Goal: Transaction & Acquisition: Download file/media

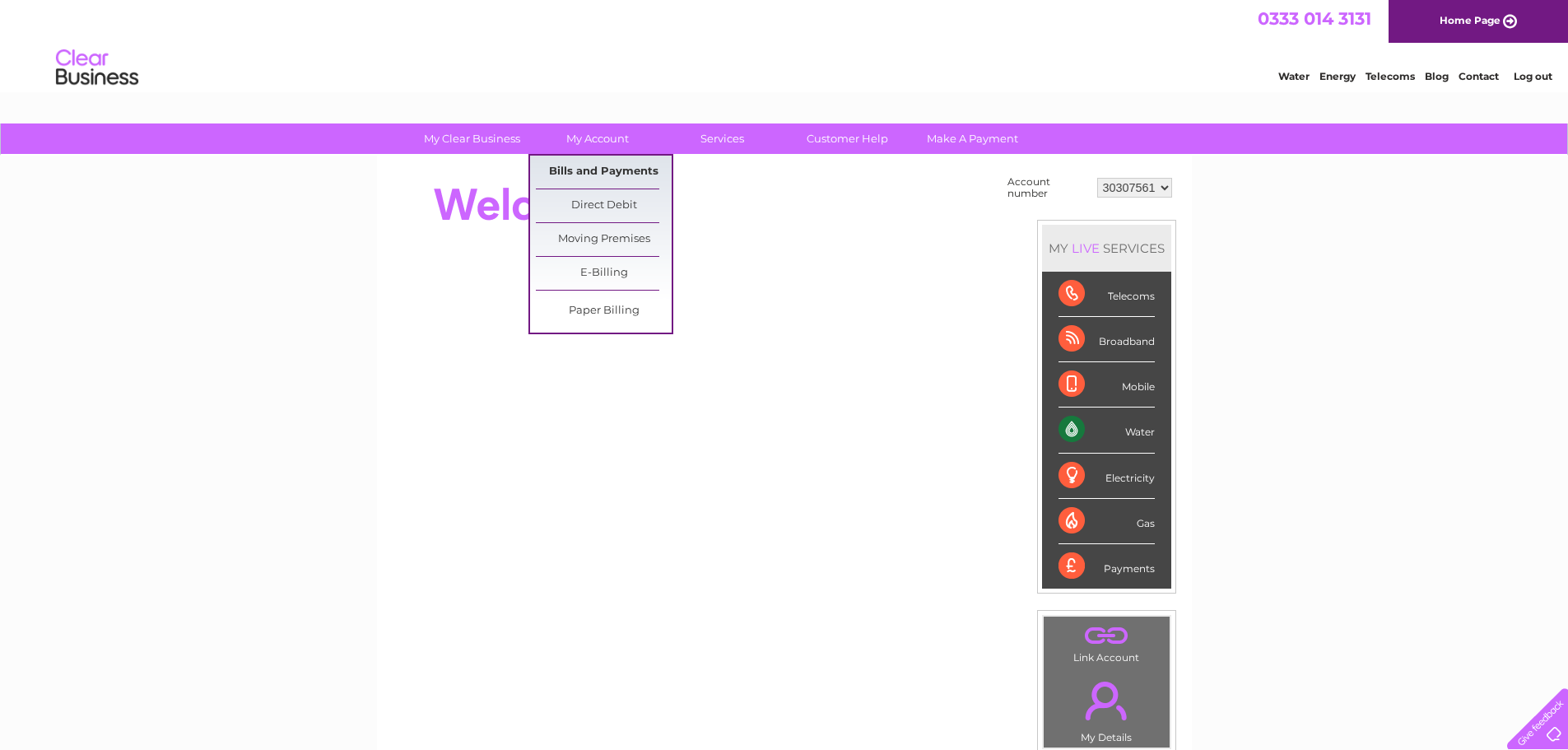
click at [590, 176] on link "Bills and Payments" at bounding box center [603, 172] width 135 height 33
click at [576, 172] on link "Bills and Payments" at bounding box center [603, 172] width 135 height 33
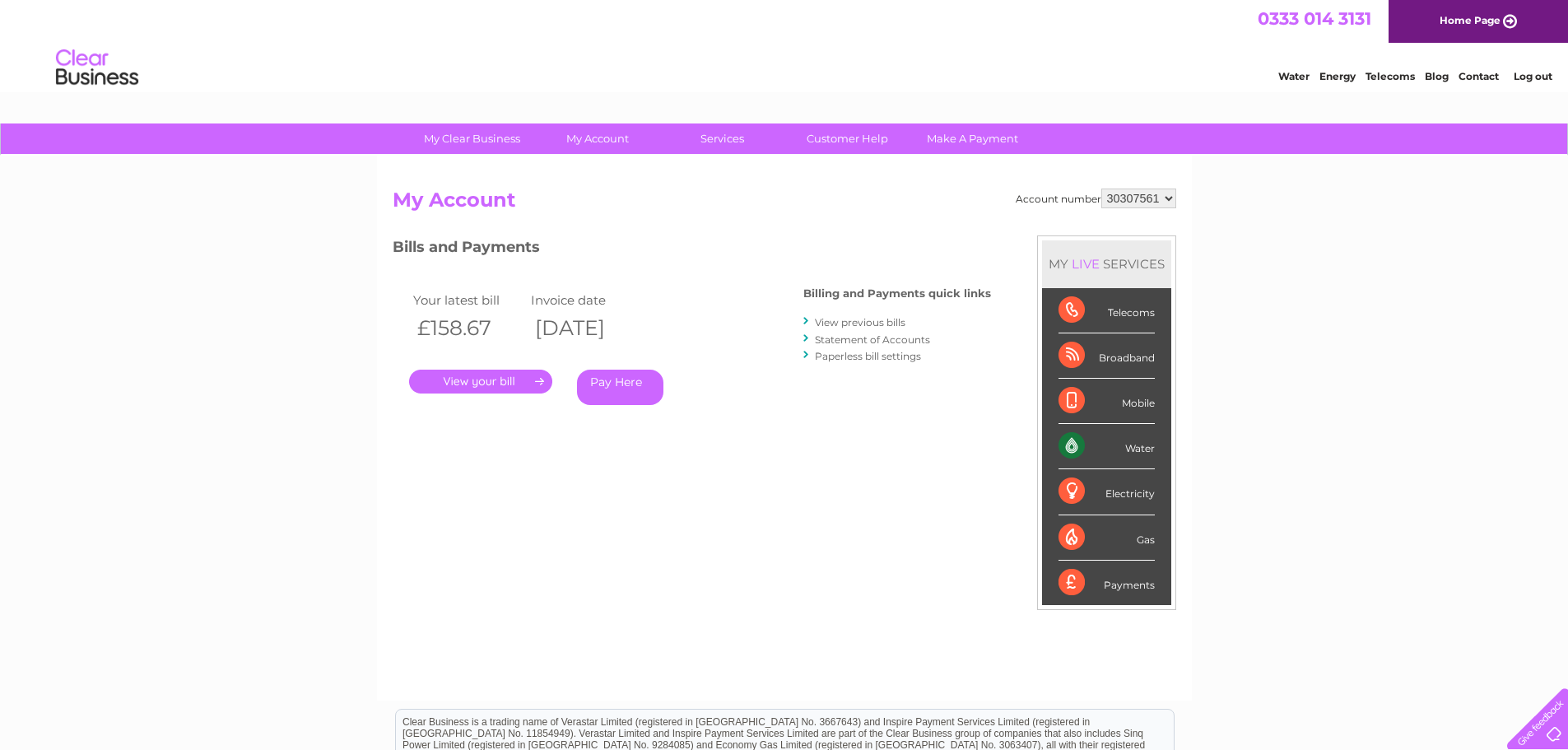
click at [887, 319] on link "View previous bills" at bounding box center [860, 322] width 91 height 13
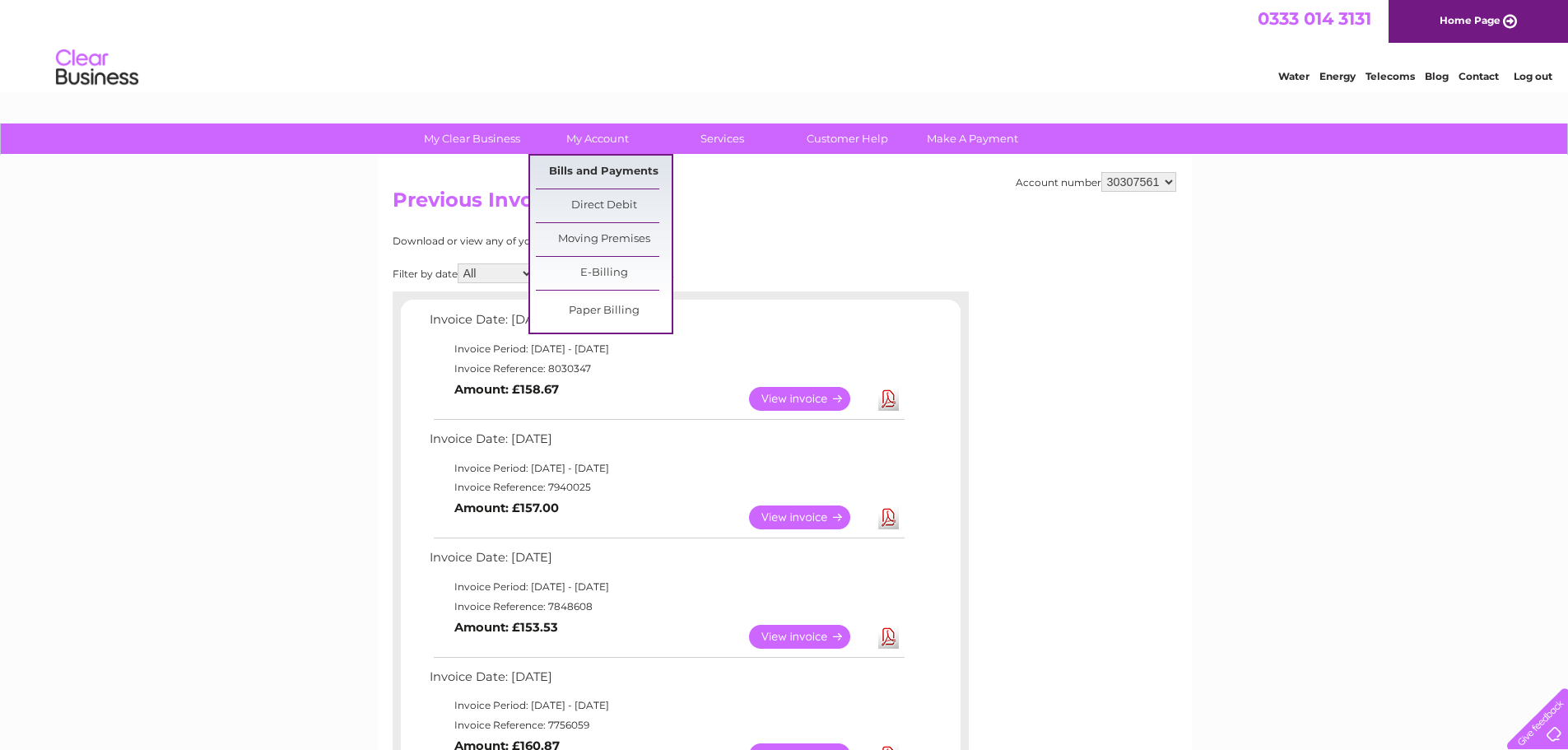
click at [609, 170] on link "Bills and Payments" at bounding box center [603, 172] width 135 height 33
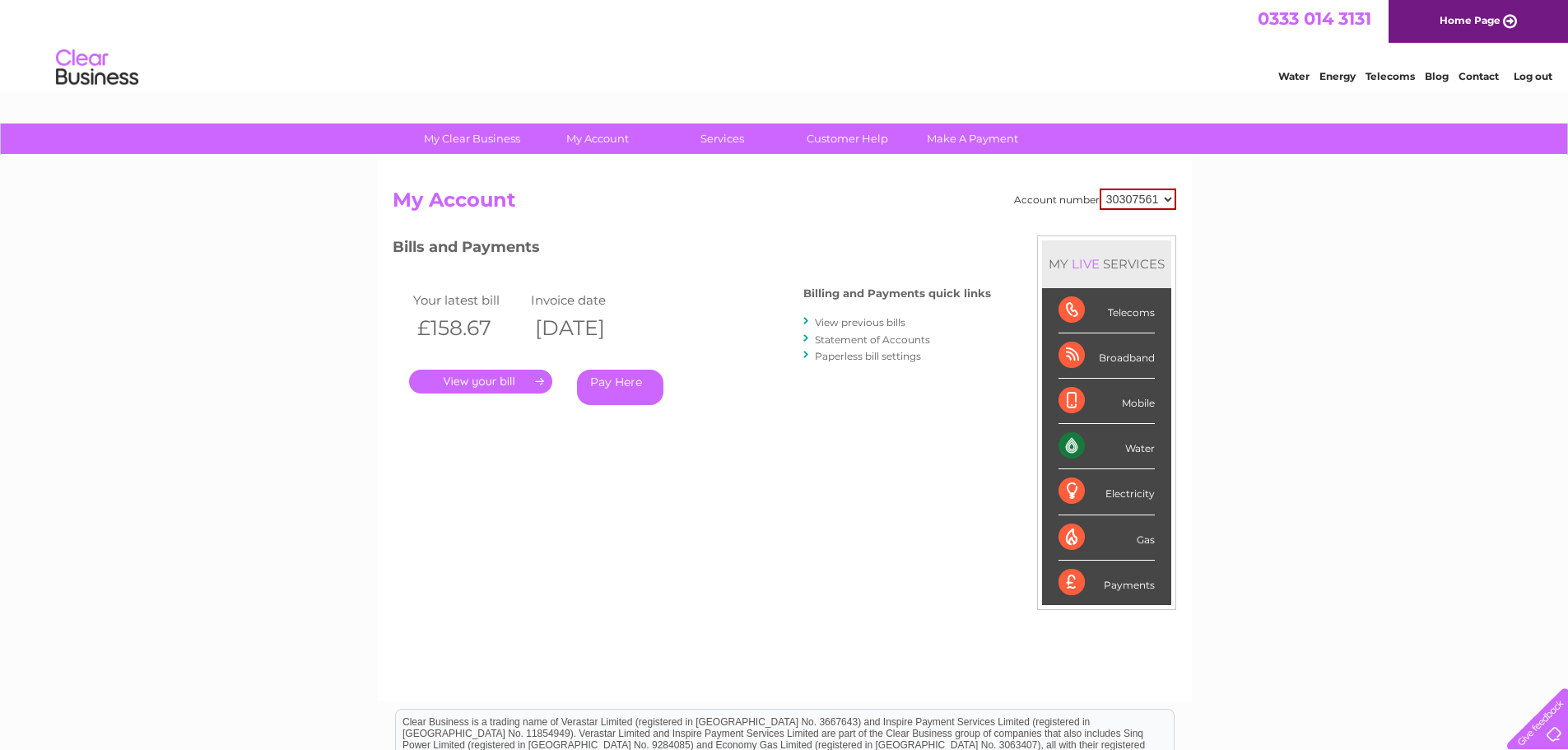
click at [914, 336] on link "Statement of Accounts" at bounding box center [873, 339] width 115 height 13
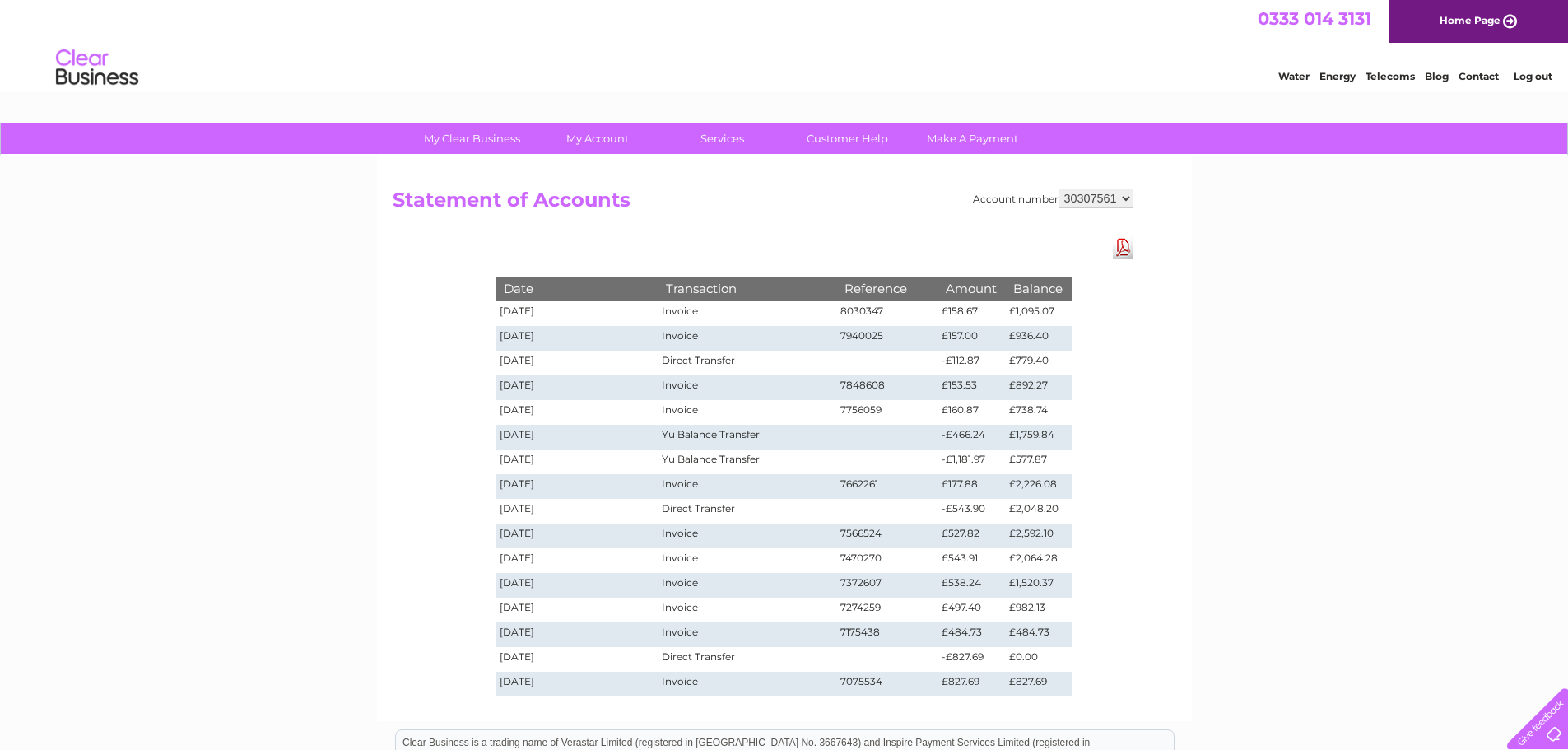
click at [1122, 244] on link "Download Pdf" at bounding box center [1123, 247] width 20 height 24
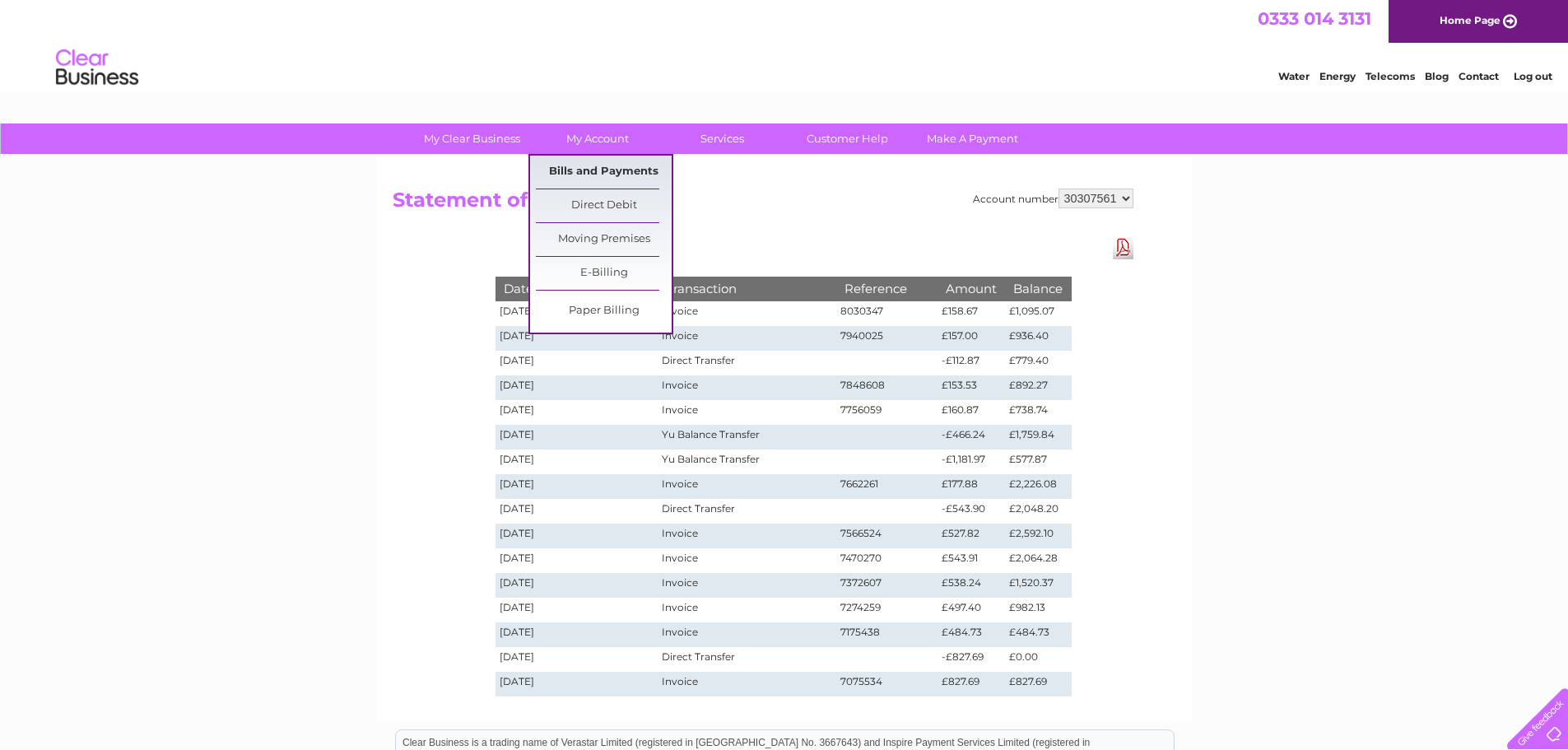
click at [586, 161] on link "Bills and Payments" at bounding box center [603, 172] width 135 height 33
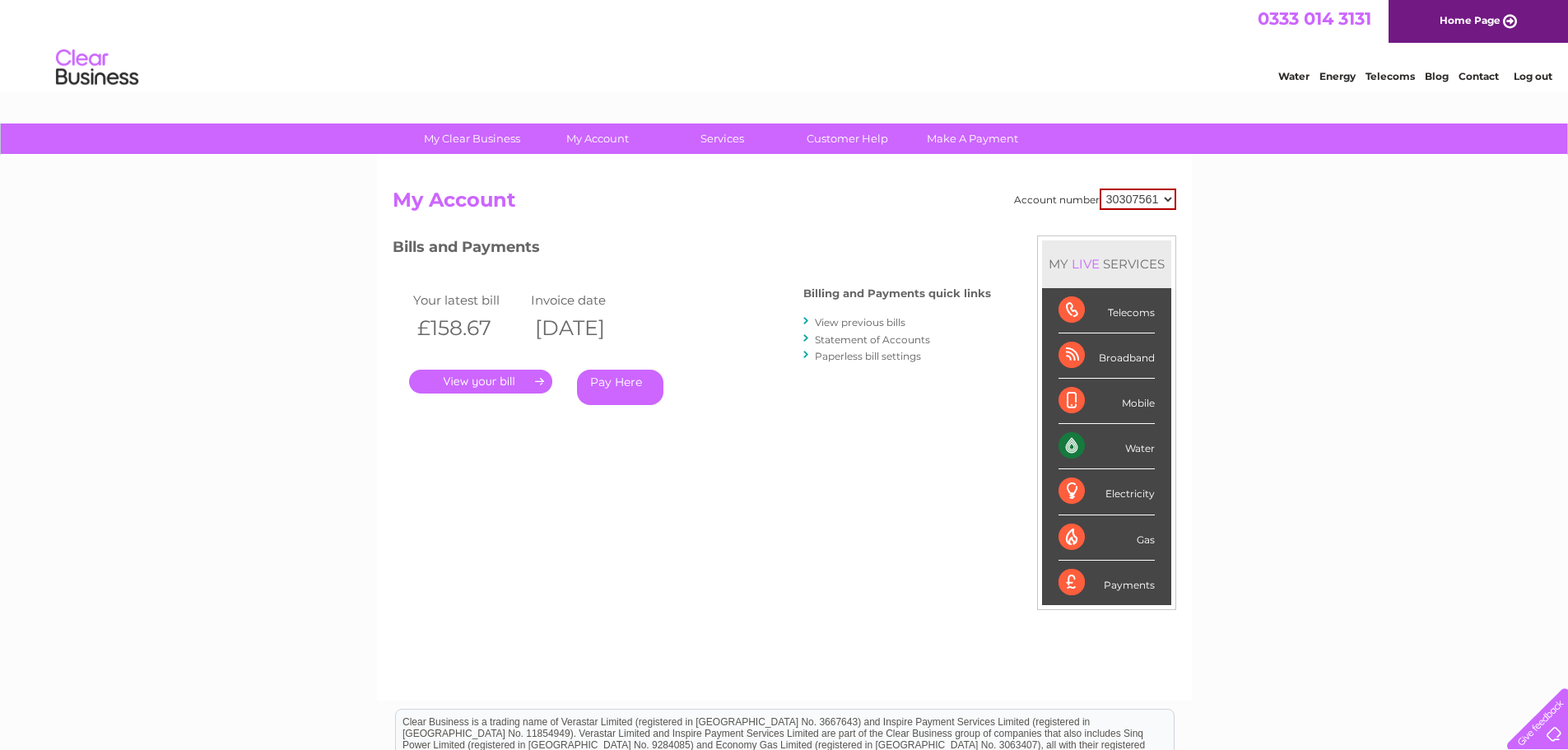
click at [891, 320] on link "View previous bills" at bounding box center [860, 322] width 91 height 13
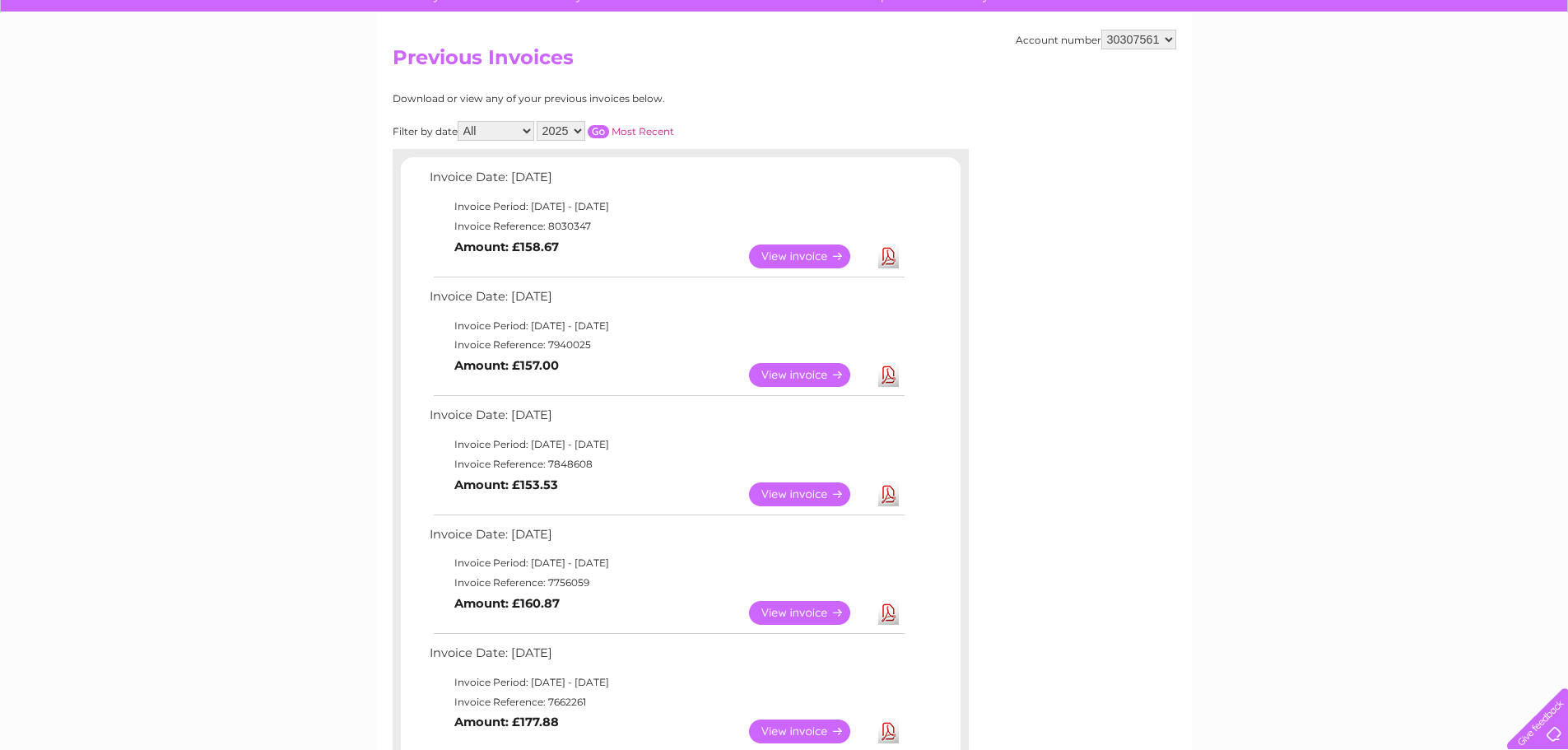
scroll to position [165, 0]
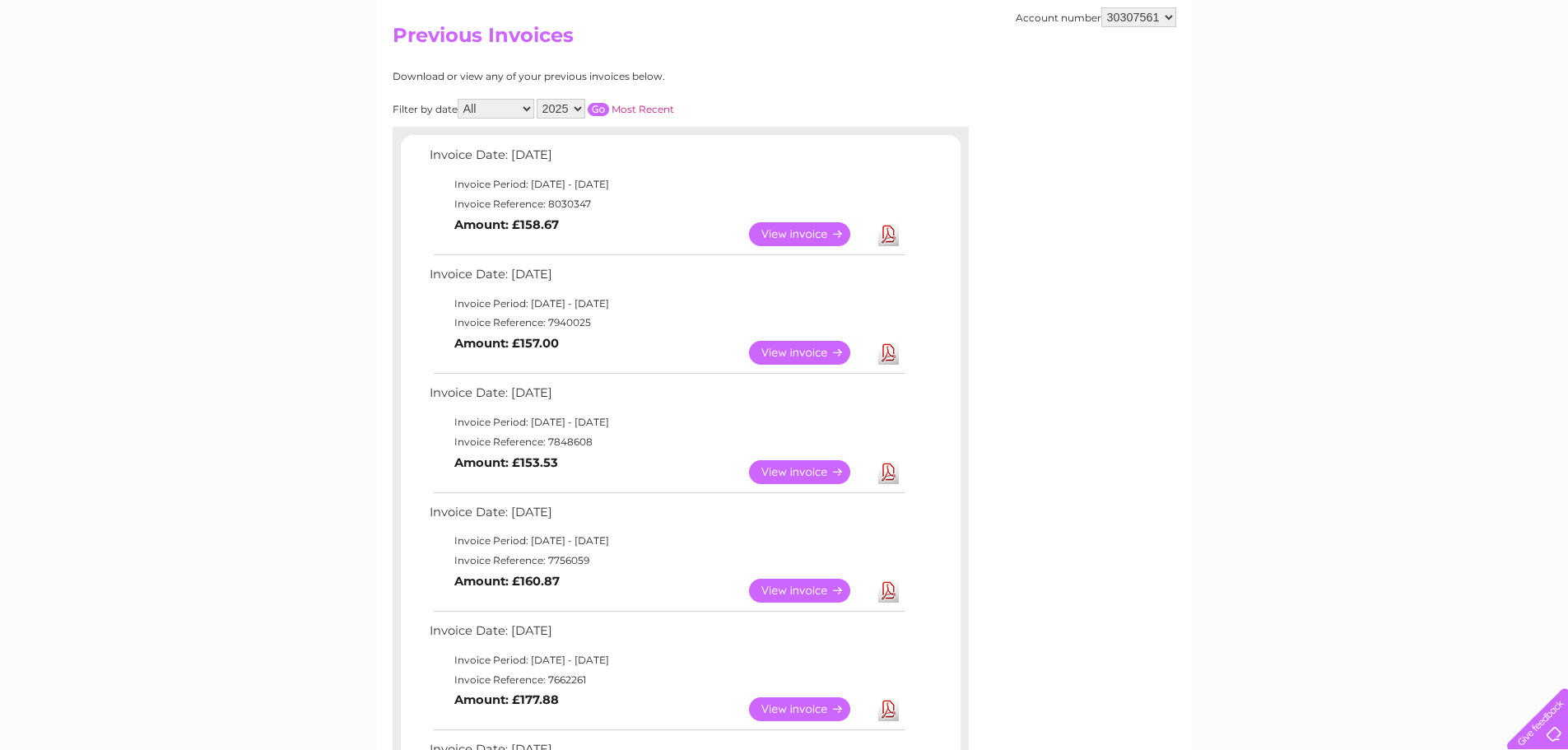
click at [887, 349] on link "Download" at bounding box center [888, 353] width 20 height 24
click at [888, 472] on link "Download" at bounding box center [888, 471] width 20 height 24
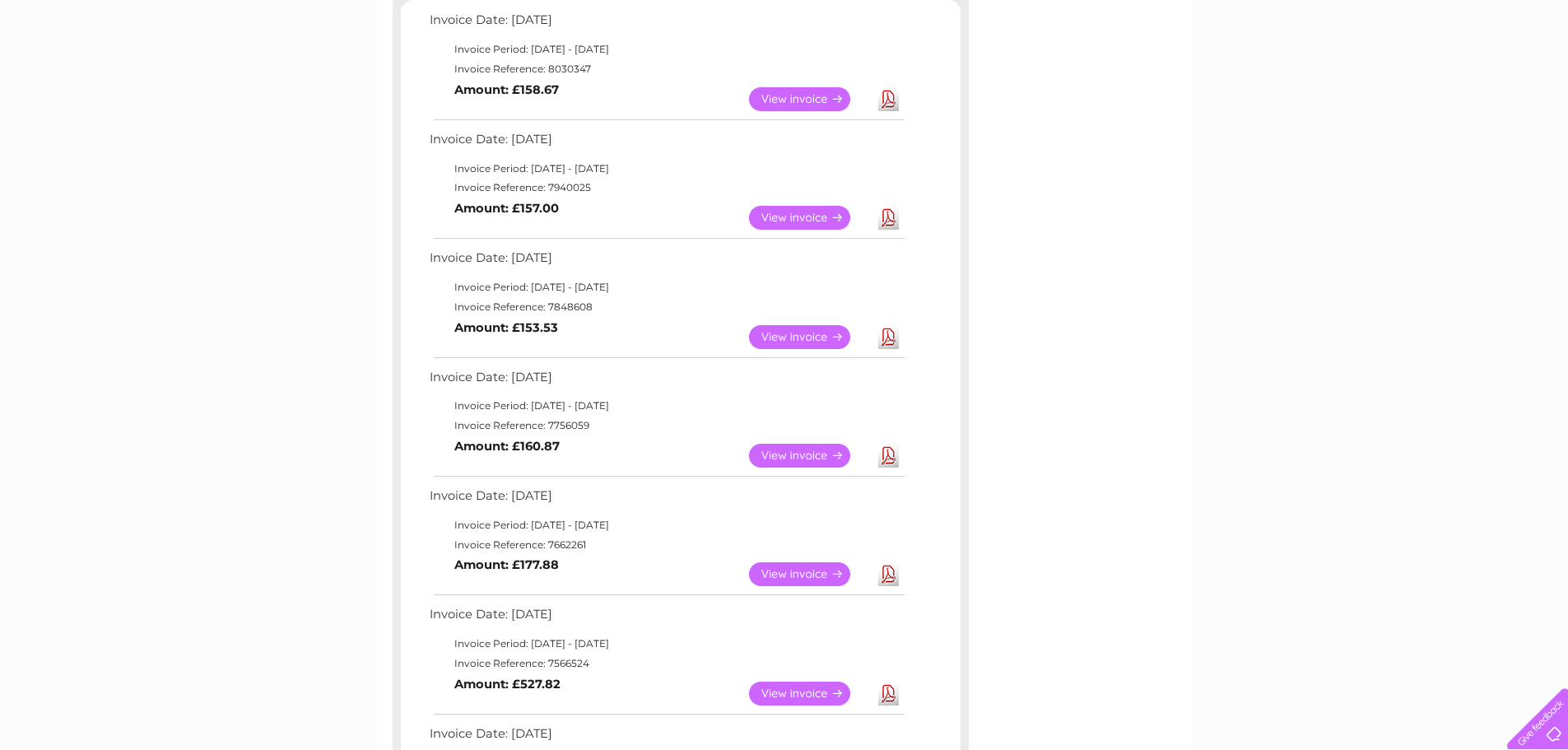
scroll to position [329, 0]
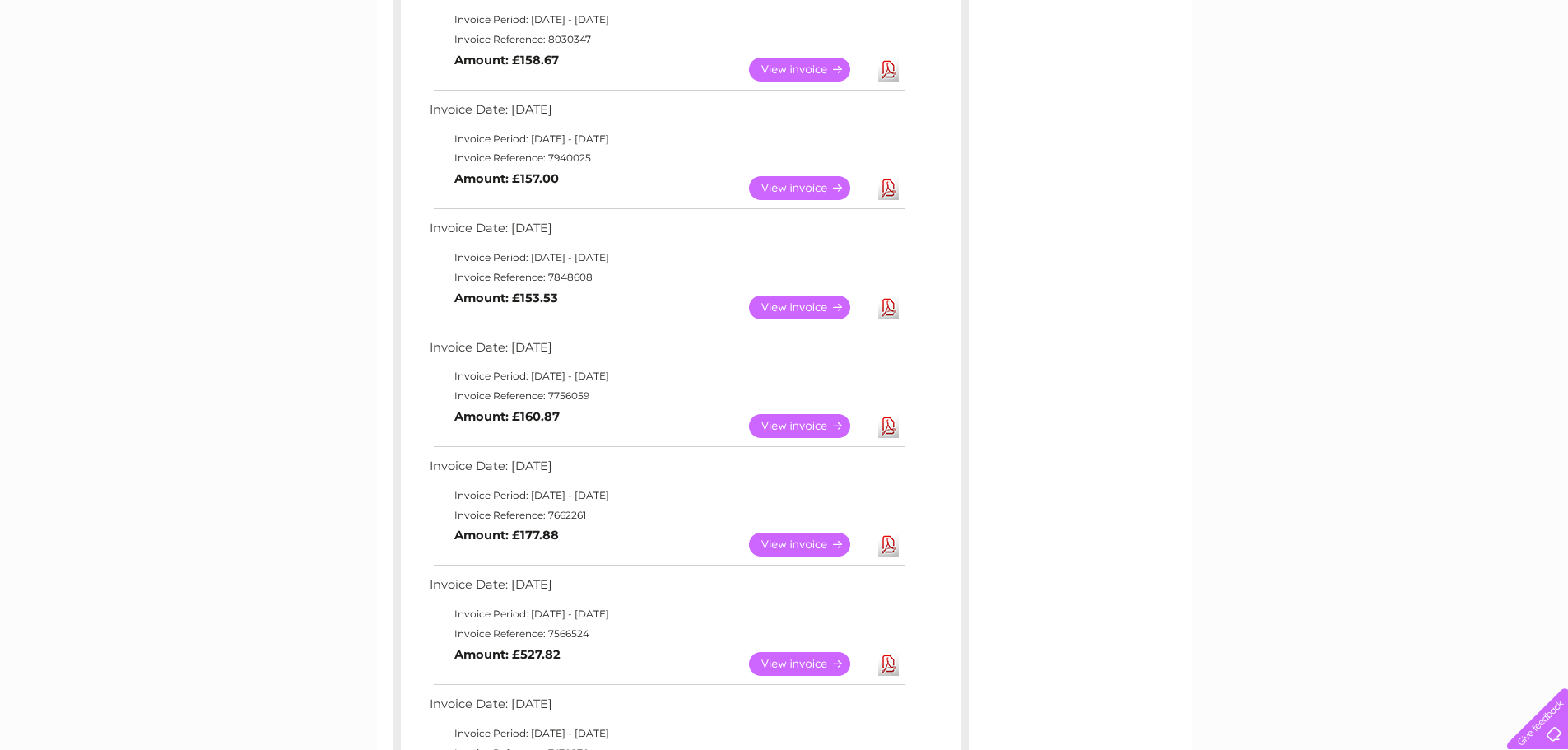
drag, startPoint x: 894, startPoint y: 665, endPoint x: 883, endPoint y: 663, distance: 11.2
click at [893, 665] on link "Download" at bounding box center [888, 663] width 20 height 24
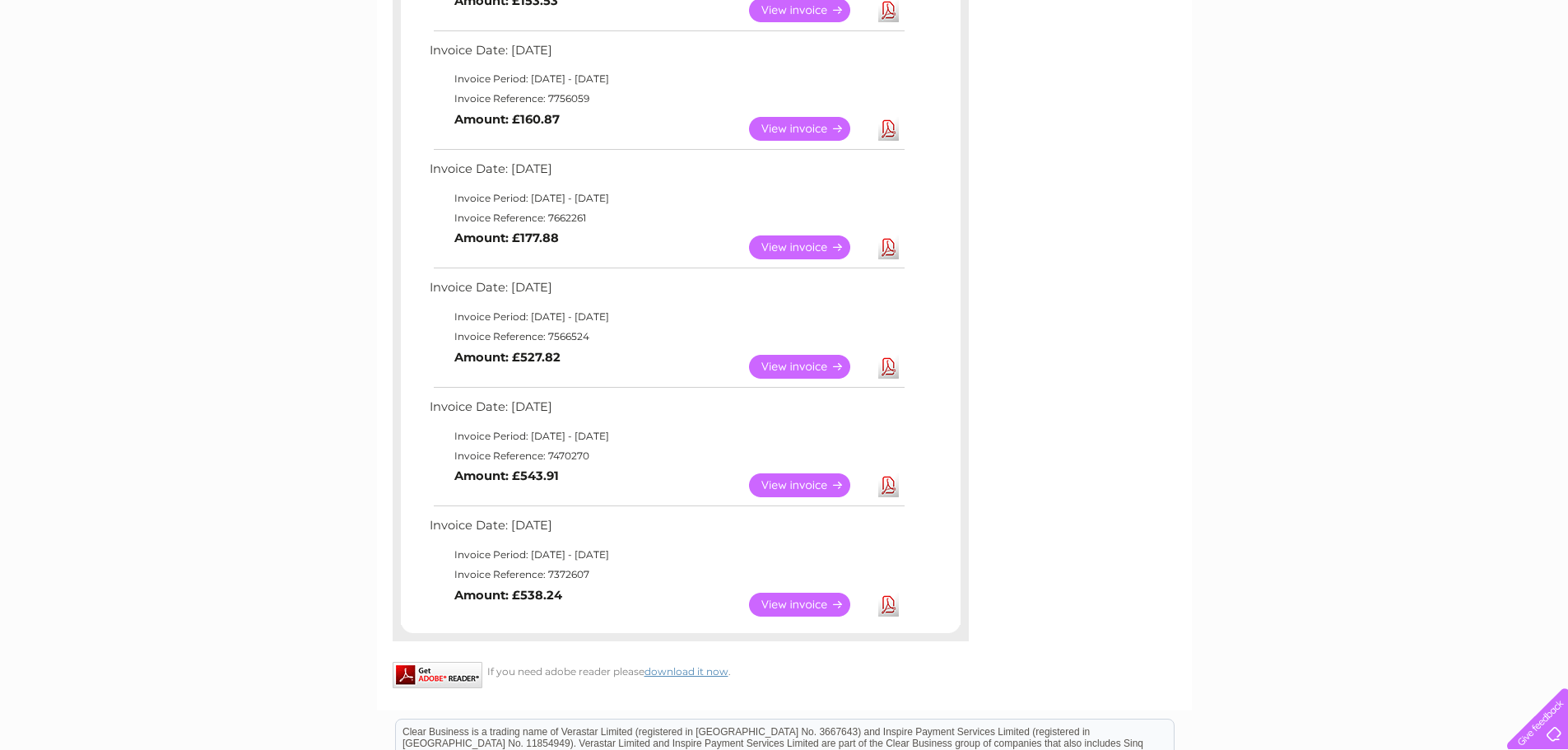
scroll to position [658, 0]
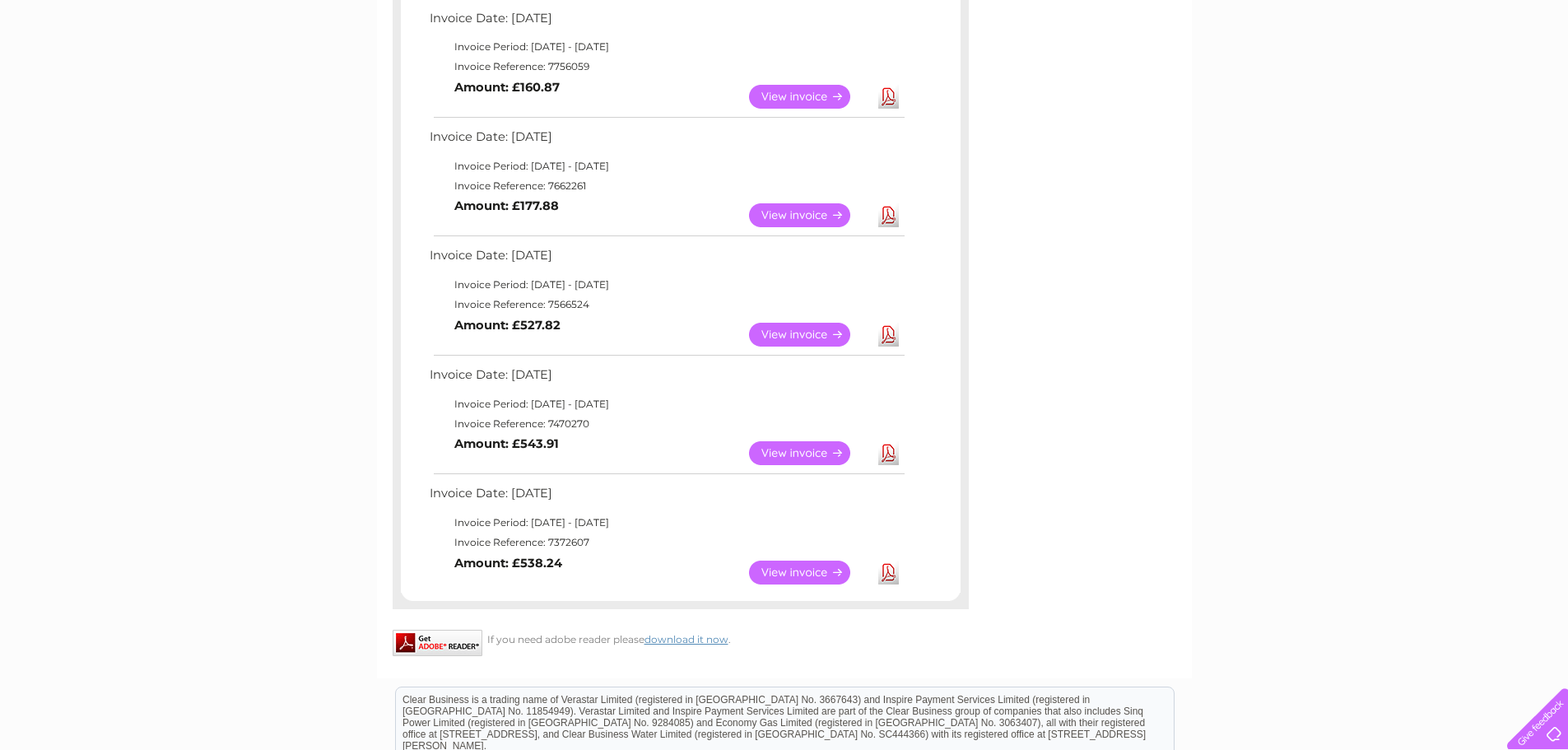
click at [891, 571] on link "Download" at bounding box center [888, 573] width 20 height 24
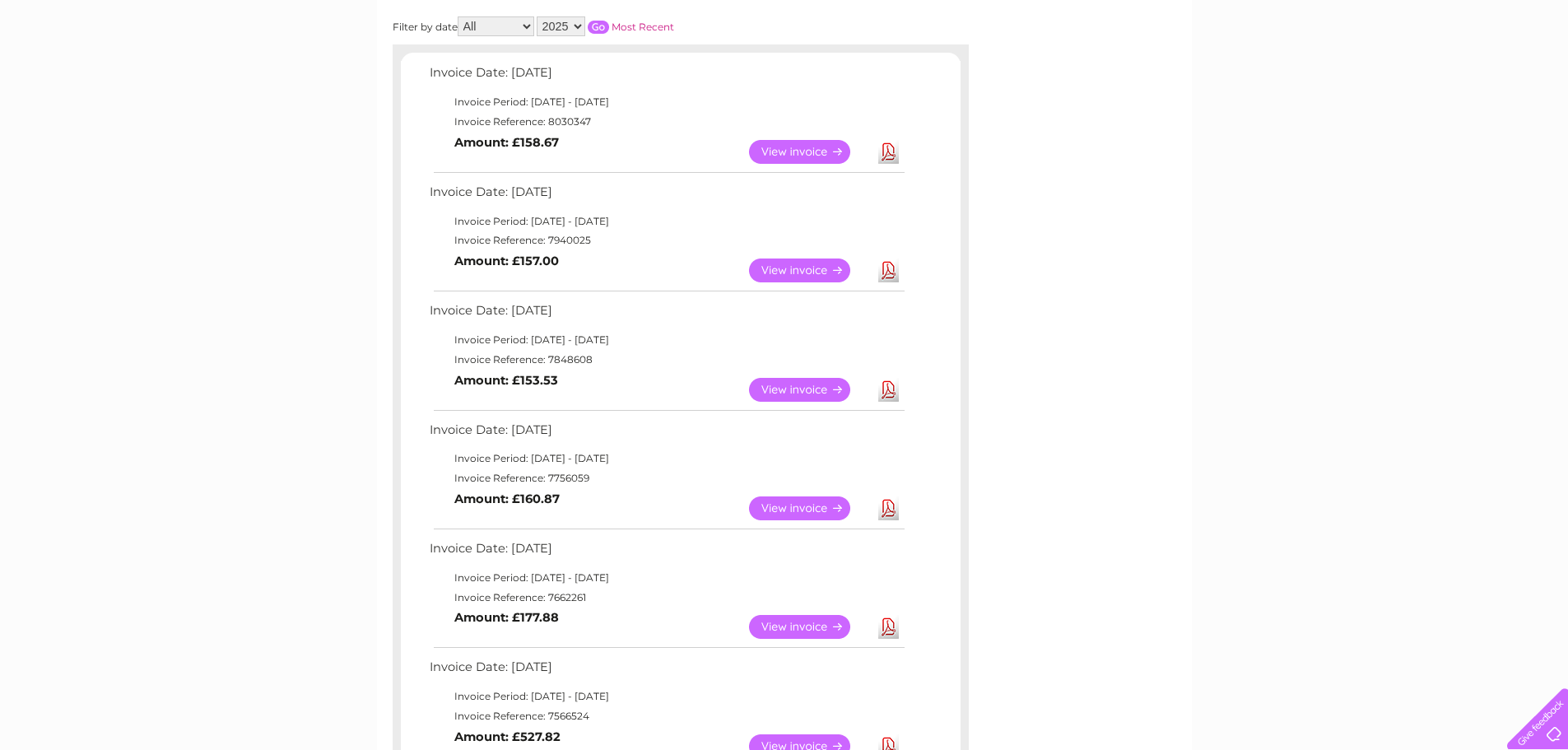
scroll to position [0, 0]
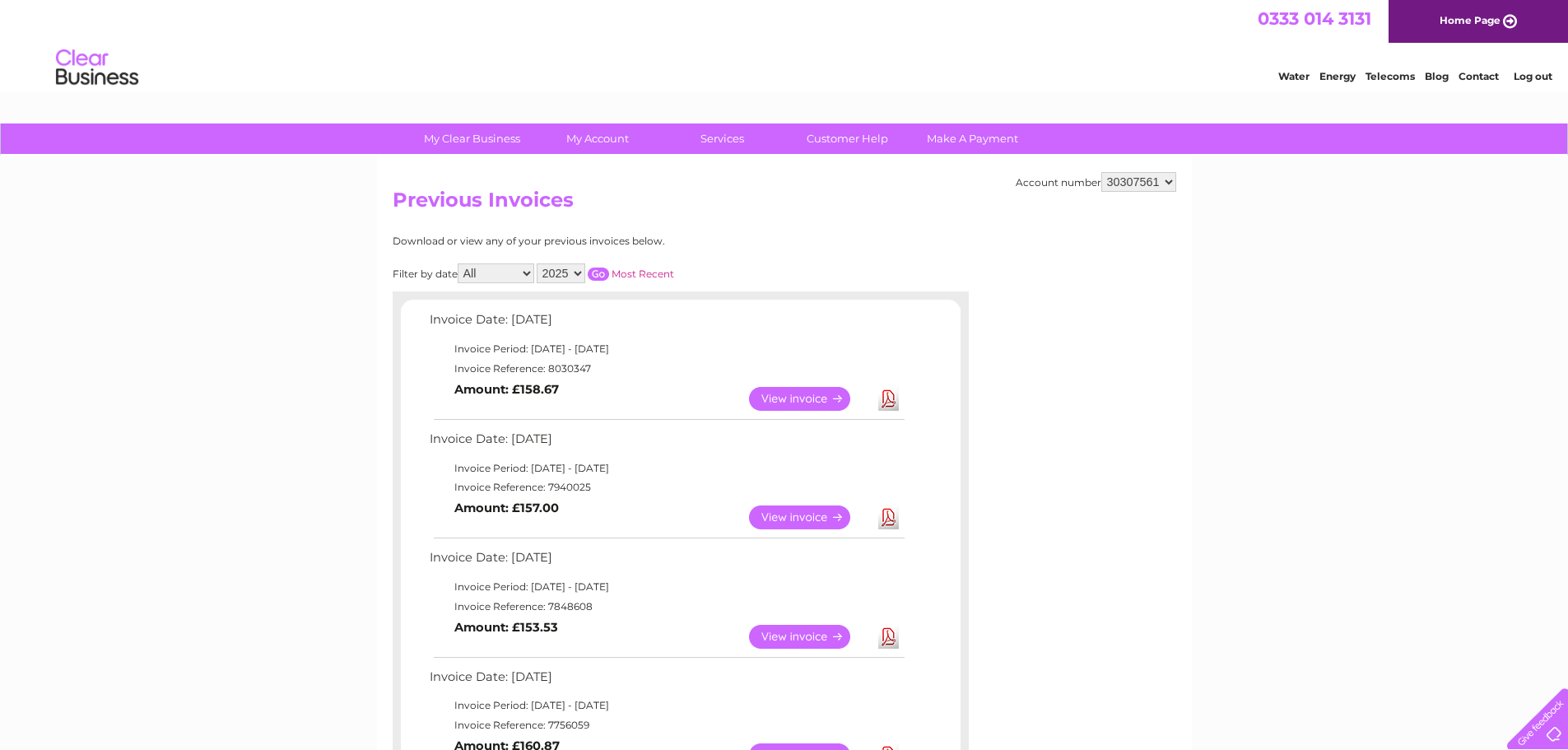
click at [574, 271] on select "2025 2024" at bounding box center [561, 273] width 49 height 19
select select "2024"
click at [539, 263] on select "2025 2024" at bounding box center [561, 273] width 49 height 19
click at [603, 273] on input "button" at bounding box center [598, 275] width 21 height 14
click at [887, 401] on link "Download" at bounding box center [888, 398] width 20 height 24
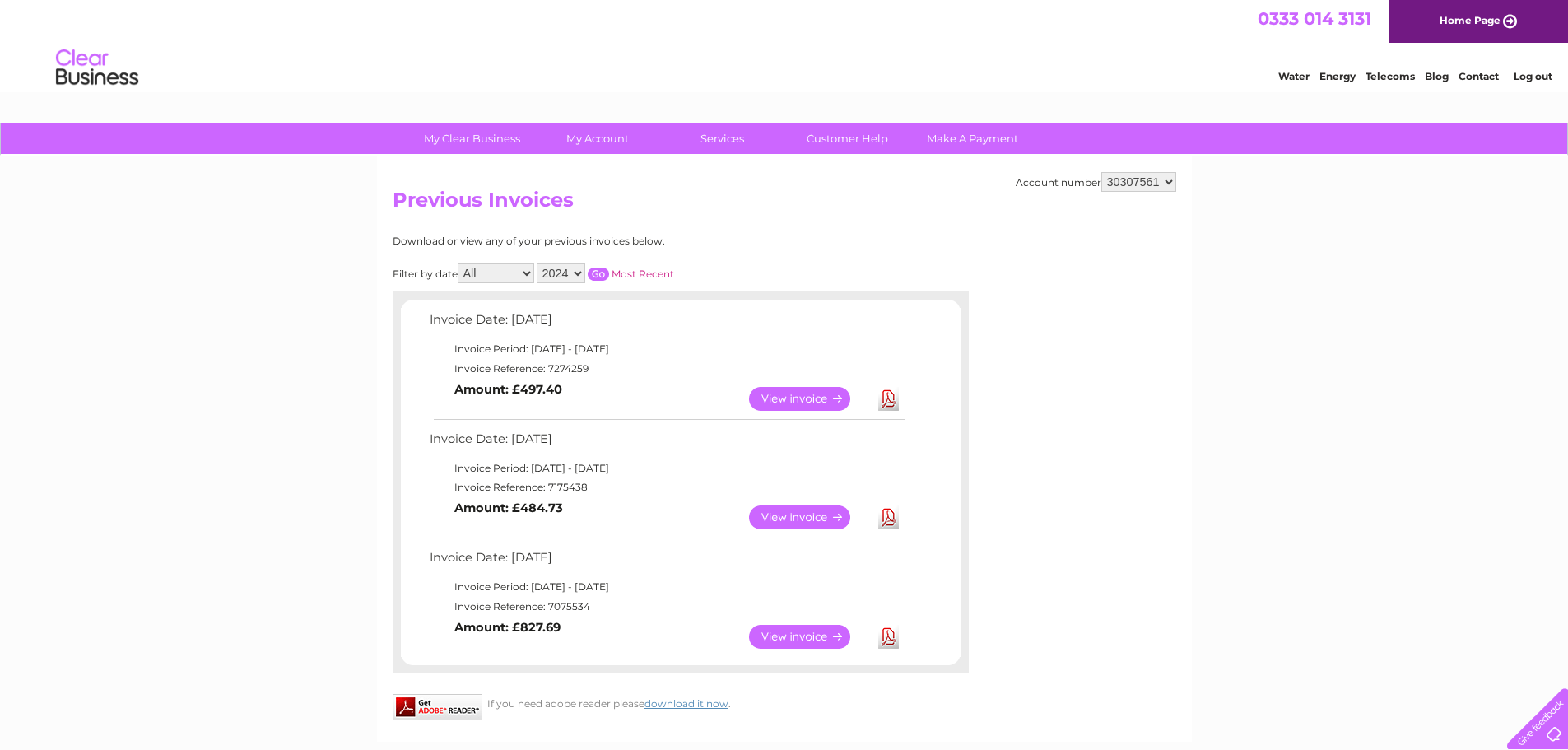
click at [892, 519] on link "Download" at bounding box center [888, 517] width 20 height 24
